Goal: Task Accomplishment & Management: Use online tool/utility

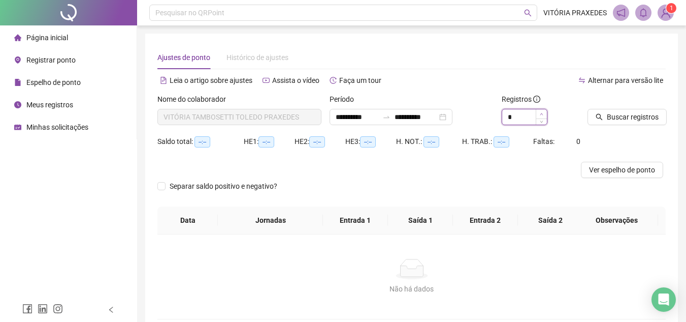
type input "*"
click at [539, 112] on span "Increase Value" at bounding box center [541, 113] width 11 height 9
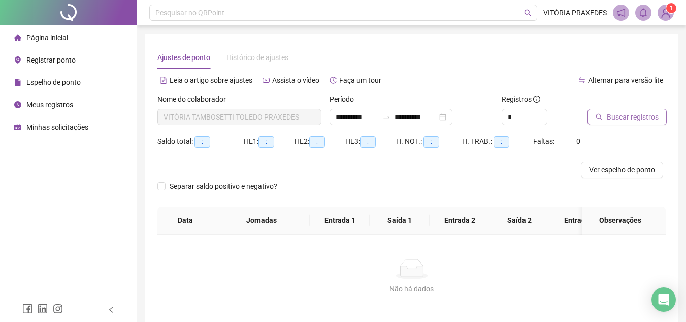
click at [622, 115] on span "Buscar registros" at bounding box center [633, 116] width 52 height 11
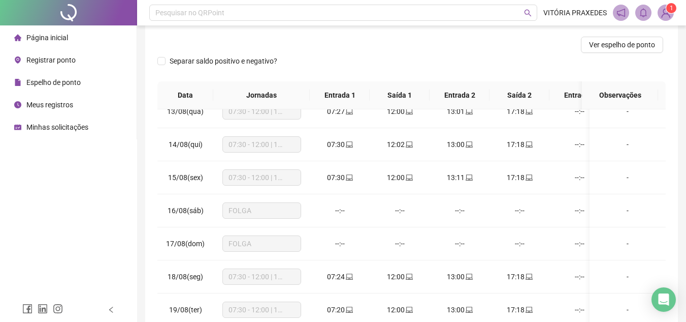
scroll to position [33, 0]
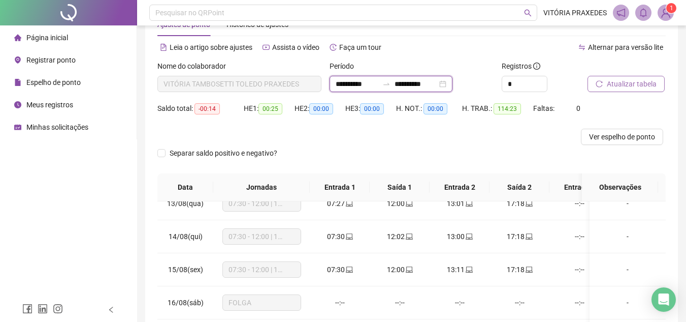
click at [424, 85] on input "**********" at bounding box center [416, 83] width 43 height 11
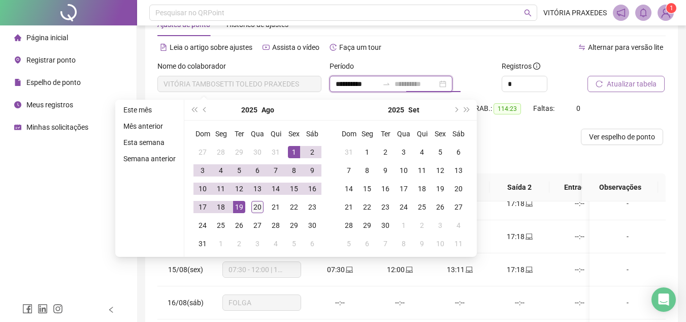
type input "**********"
click at [256, 210] on div "20" at bounding box center [257, 207] width 12 height 12
type input "**********"
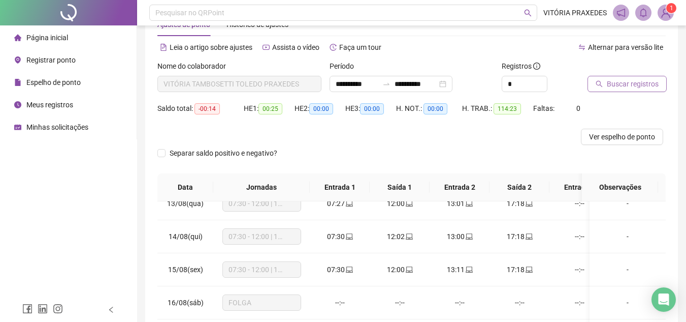
click at [640, 81] on span "Buscar registros" at bounding box center [633, 83] width 52 height 11
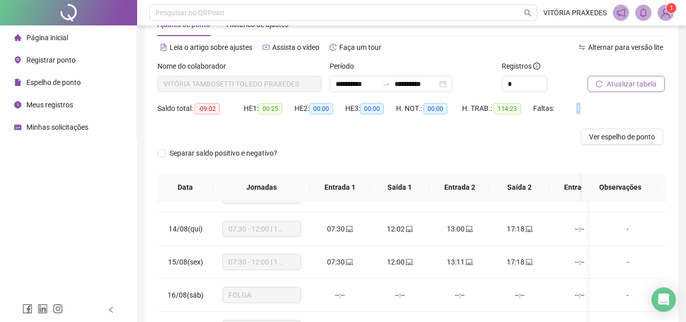
click at [577, 107] on span "1" at bounding box center [579, 108] width 4 height 8
click at [600, 134] on span "Ver espelho de ponto" at bounding box center [622, 136] width 66 height 11
drag, startPoint x: 575, startPoint y: 108, endPoint x: 583, endPoint y: 108, distance: 7.6
click at [583, 108] on div "Saldo total: -09:02 HE 1: 00:25 HE 2: 00:00 HE 3: 00:00 H. NOT.: 00:00 H. TRAB.…" at bounding box center [411, 114] width 509 height 28
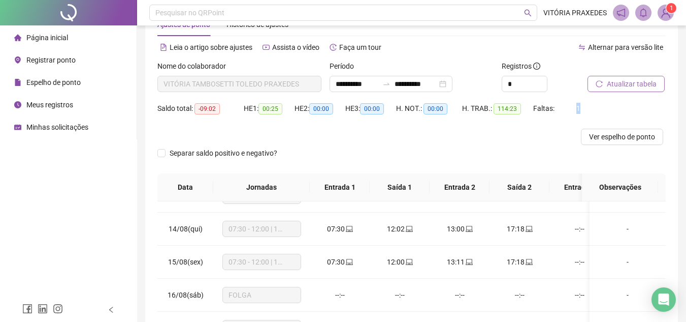
click at [583, 108] on div "Saldo total: -09:02 HE 1: 00:25 HE 2: 00:00 HE 3: 00:00 H. NOT.: 00:00 H. TRAB.…" at bounding box center [411, 114] width 509 height 28
click at [547, 107] on span "Faltas:" at bounding box center [544, 108] width 23 height 8
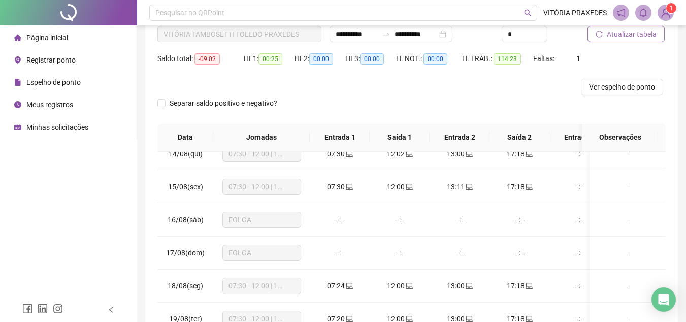
scroll to position [185, 0]
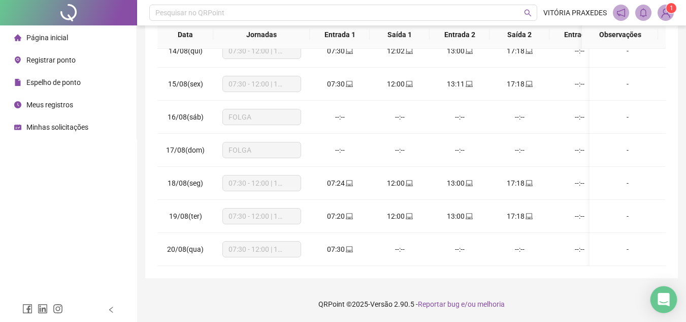
click at [666, 298] on icon "Open Intercom Messenger" at bounding box center [664, 299] width 12 height 13
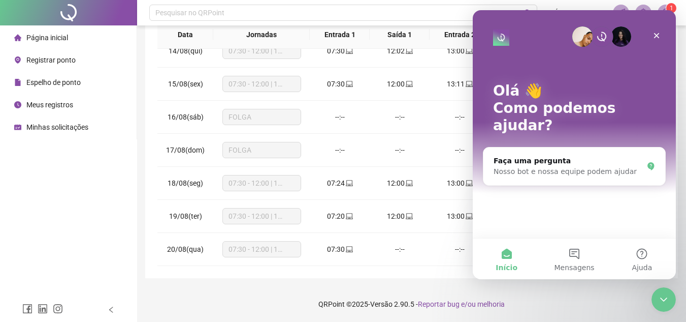
scroll to position [0, 0]
click at [554, 166] on div "Nosso bot e nossa equipe podem ajudar" at bounding box center [568, 171] width 149 height 11
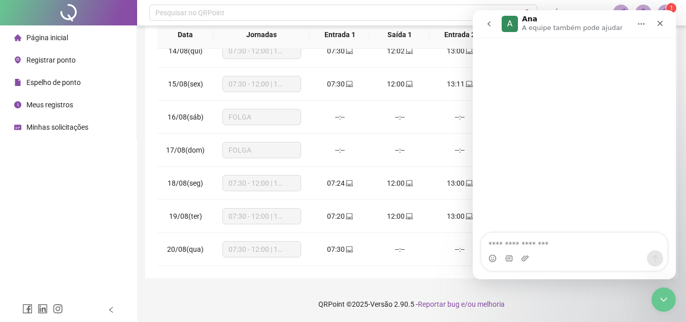
click at [559, 238] on textarea "Faça uma pergunta…" at bounding box center [575, 241] width 186 height 17
click at [285, 293] on footer "QRPoint © 2025 - Versão 2.90.5 - Reportar bug e/ou melhoria" at bounding box center [411, 304] width 549 height 36
click at [658, 23] on icon "Fechar" at bounding box center [660, 23] width 8 height 8
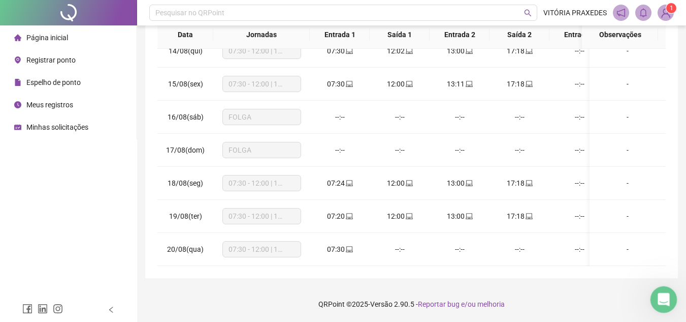
click at [672, 301] on div "Abertura do Messenger da Intercom" at bounding box center [663, 298] width 34 height 34
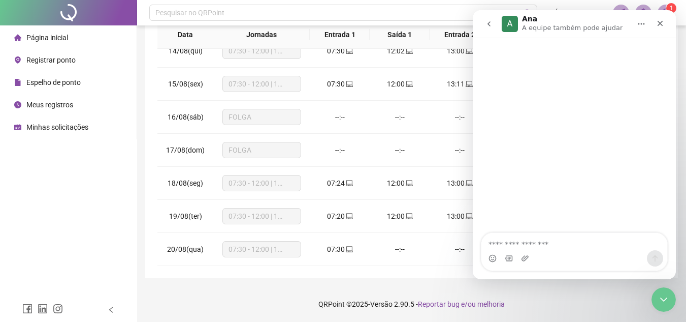
click at [563, 240] on textarea "Faça uma pergunta…" at bounding box center [575, 241] width 186 height 17
type textarea "**********"
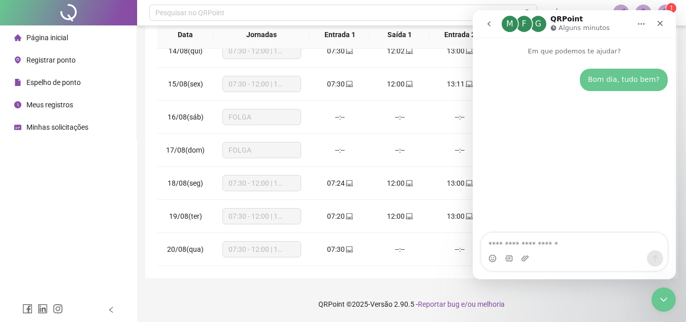
click at [539, 23] on div "G" at bounding box center [538, 24] width 16 height 16
click at [642, 25] on icon "Início" at bounding box center [642, 24] width 8 height 8
click at [562, 117] on div "Bom dia, tudo bem? • Agora" at bounding box center [574, 144] width 203 height 177
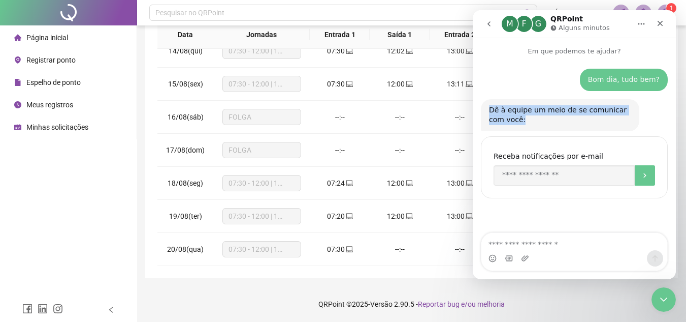
drag, startPoint x: 502, startPoint y: 112, endPoint x: 520, endPoint y: 120, distance: 19.8
click at [520, 120] on div "Dê à equipe um meio de se comunicar com você: [PERSON_NAME] • Agora" at bounding box center [560, 115] width 158 height 32
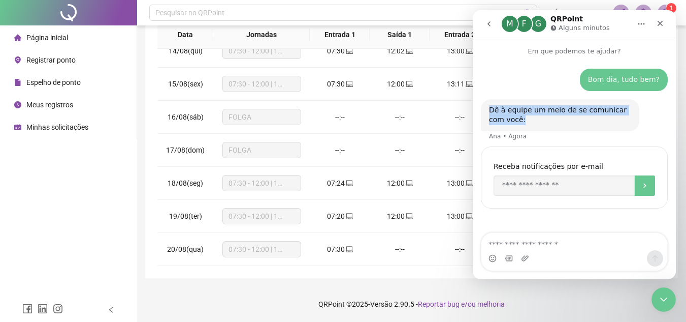
click at [520, 120] on div "Dê à equipe um meio de se comunicar com você:" at bounding box center [560, 115] width 142 height 20
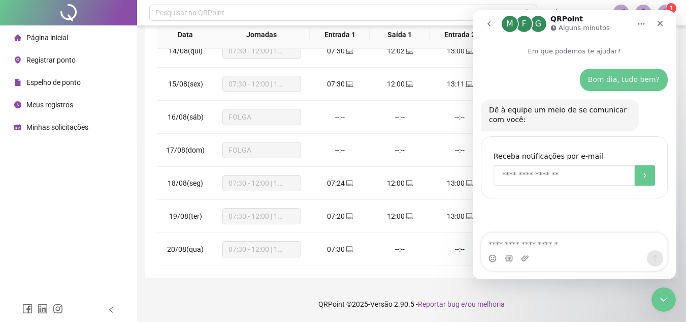
click at [533, 180] on input "Enter your email" at bounding box center [564, 175] width 141 height 20
drag, startPoint x: 594, startPoint y: 81, endPoint x: 661, endPoint y: 82, distance: 66.5
click at [661, 82] on div "Bom dia, tudo bem? • Agora" at bounding box center [624, 80] width 88 height 22
drag, startPoint x: 628, startPoint y: 82, endPoint x: 598, endPoint y: 84, distance: 30.6
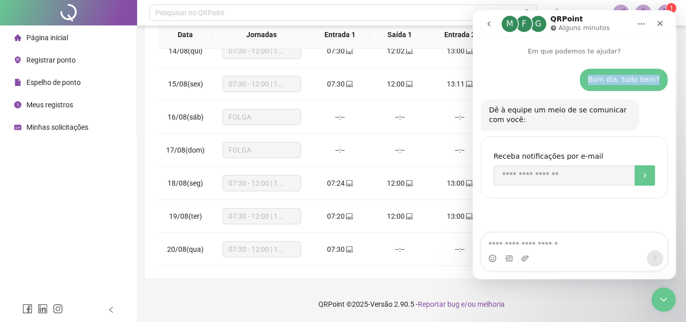
click at [598, 84] on div "Bom dia, tudo bem? • Agora" at bounding box center [624, 80] width 88 height 22
click at [598, 83] on div "Bom dia, tudo bem?" at bounding box center [624, 80] width 72 height 10
click at [641, 24] on icon "Início" at bounding box center [642, 24] width 7 height 2
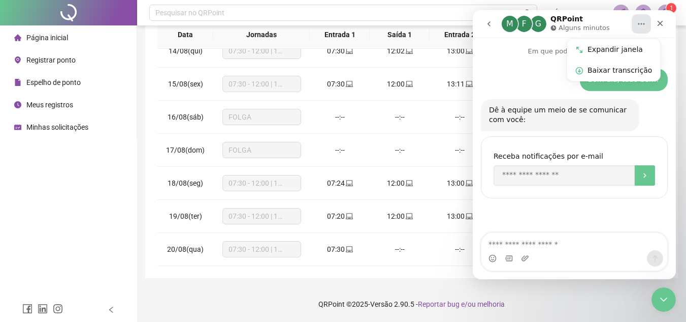
click at [516, 80] on div "Bom dia, tudo bem? • Agora" at bounding box center [574, 84] width 187 height 30
click at [509, 25] on div "M" at bounding box center [510, 24] width 16 height 16
click at [526, 26] on div "F" at bounding box center [524, 24] width 16 height 16
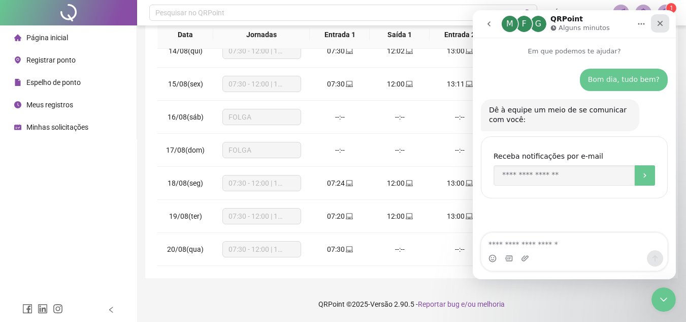
click at [662, 18] on div "Fechar" at bounding box center [660, 23] width 18 height 18
